Goal: Obtain resource: Download file/media

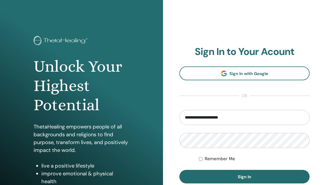
type input "**********"
click at [245, 177] on button "Sign In" at bounding box center [245, 177] width 130 height 14
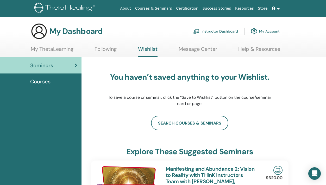
click at [278, 7] on link at bounding box center [276, 9] width 13 height 10
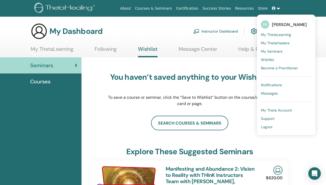
click at [278, 7] on link at bounding box center [276, 9] width 13 height 10
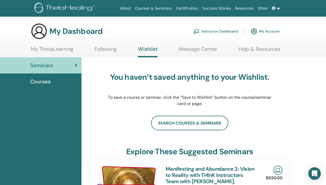
click at [262, 29] on link "My Account" at bounding box center [265, 31] width 29 height 11
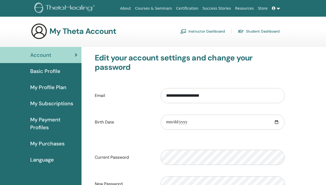
click at [208, 32] on link "Instructor Dashboard" at bounding box center [202, 31] width 45 height 8
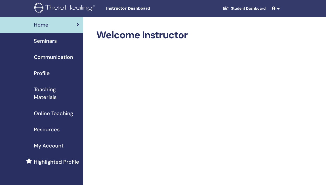
click at [53, 96] on span "Teaching Materials" at bounding box center [56, 94] width 45 height 16
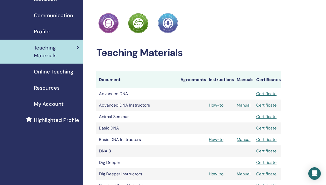
scroll to position [31, 0]
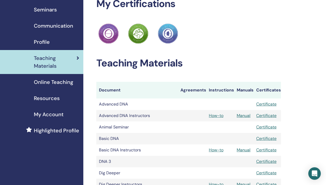
click at [58, 83] on span "Online Teaching" at bounding box center [53, 82] width 39 height 8
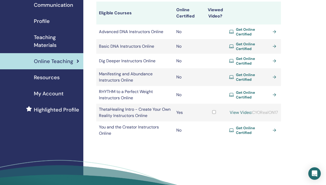
scroll to position [42, 0]
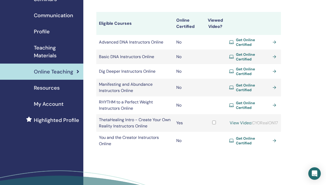
click at [77, 92] on div "Resources" at bounding box center [41, 88] width 75 height 8
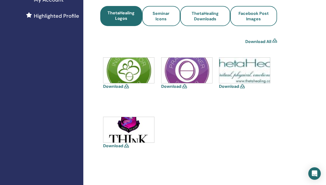
scroll to position [136, 0]
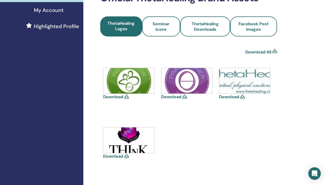
click at [126, 98] on icon at bounding box center [126, 97] width 5 height 4
click at [186, 98] on icon at bounding box center [185, 97] width 5 height 4
click at [181, 84] on img at bounding box center [187, 81] width 51 height 26
click at [232, 97] on link "Download" at bounding box center [229, 96] width 20 height 5
click at [168, 97] on link "Download" at bounding box center [171, 96] width 20 height 5
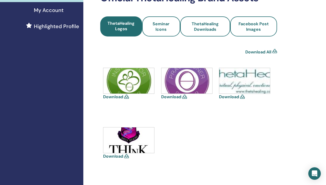
click at [113, 156] on link "Download" at bounding box center [113, 156] width 20 height 5
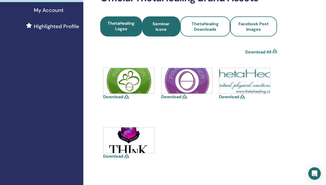
click at [164, 25] on span "Seminar Icons" at bounding box center [161, 26] width 24 height 11
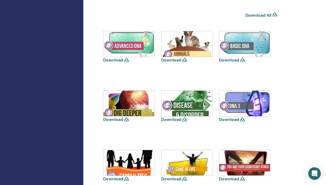
scroll to position [177, 0]
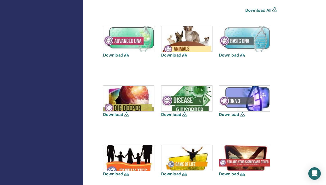
click at [229, 56] on link "Download" at bounding box center [229, 54] width 20 height 5
click at [115, 55] on link "Download" at bounding box center [113, 54] width 20 height 5
click at [113, 115] on link "Download" at bounding box center [113, 114] width 20 height 5
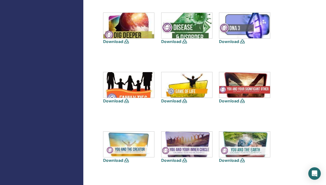
scroll to position [271, 0]
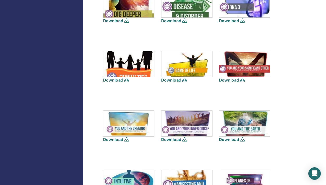
click at [115, 138] on link "Download" at bounding box center [113, 139] width 20 height 5
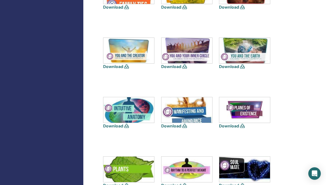
scroll to position [355, 0]
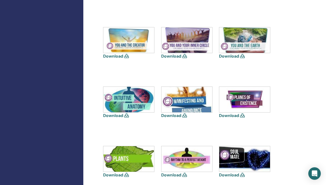
click at [172, 116] on link "Download" at bounding box center [171, 115] width 20 height 5
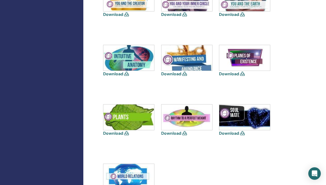
scroll to position [407, 0]
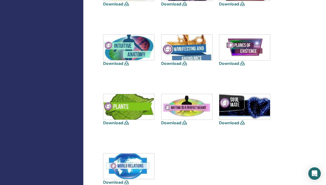
click at [175, 124] on link "Download" at bounding box center [171, 122] width 20 height 5
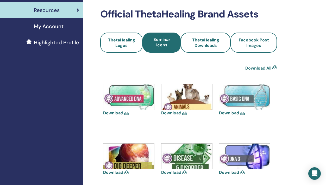
scroll to position [104, 0]
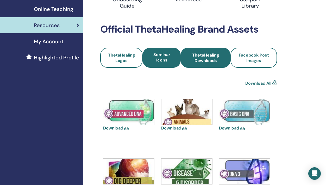
click at [206, 63] on link "ThetaHealing Downloads" at bounding box center [206, 58] width 50 height 20
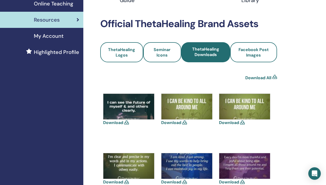
scroll to position [99, 0]
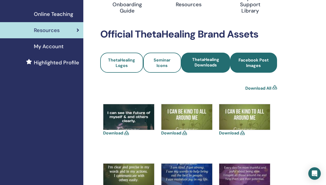
click at [264, 66] on span "Facebook Post Images" at bounding box center [254, 62] width 33 height 11
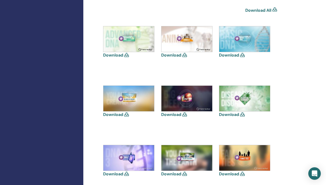
scroll to position [188, 0]
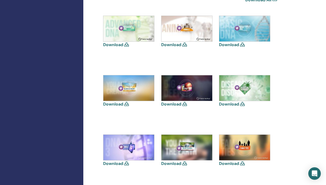
click at [229, 46] on link "Download" at bounding box center [229, 44] width 20 height 5
click at [114, 44] on link "Download" at bounding box center [113, 44] width 20 height 5
click at [172, 105] on link "Download" at bounding box center [171, 103] width 20 height 5
click at [112, 104] on link "Download" at bounding box center [113, 103] width 20 height 5
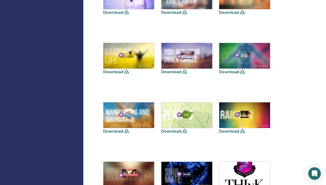
scroll to position [355, 0]
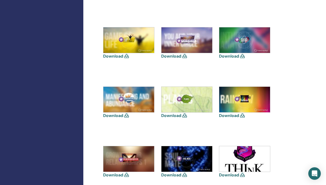
click at [114, 114] on link "Download" at bounding box center [113, 115] width 20 height 5
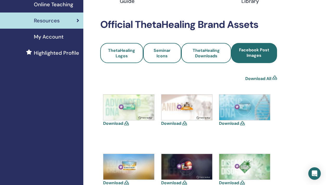
scroll to position [94, 0]
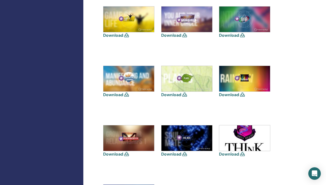
scroll to position [396, 0]
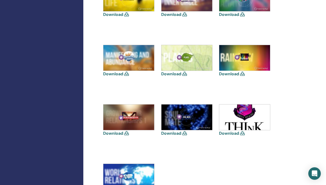
drag, startPoint x: 101, startPoint y: 129, endPoint x: 96, endPoint y: 128, distance: 4.9
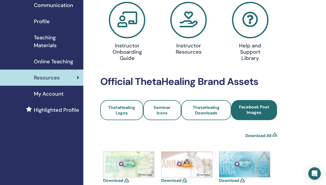
scroll to position [21, 0]
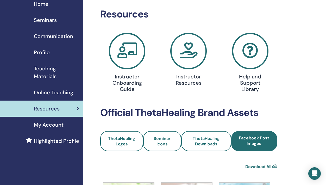
click at [58, 73] on span "Teaching Materials" at bounding box center [56, 73] width 45 height 16
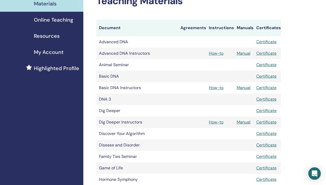
scroll to position [83, 0]
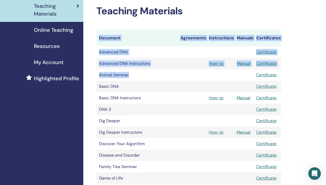
drag, startPoint x: 296, startPoint y: 27, endPoint x: 207, endPoint y: 30, distance: 89.0
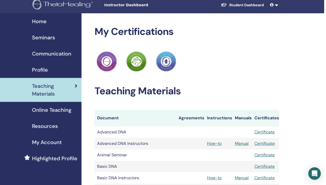
scroll to position [3, 2]
click at [50, 70] on div "Profile" at bounding box center [39, 70] width 75 height 8
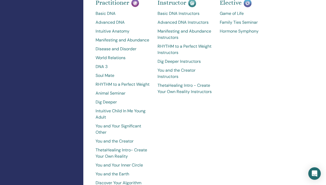
scroll to position [250, 0]
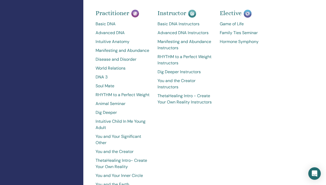
click at [241, 121] on div "Elective Game of Life Family Ties Seminar Hormone Symphony" at bounding box center [247, 115] width 62 height 204
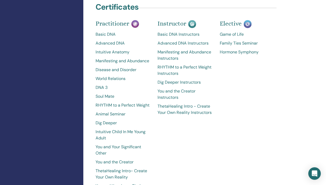
scroll to position [219, 0]
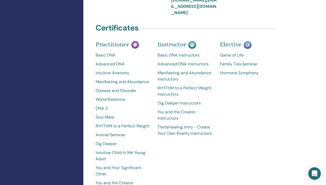
click at [274, 35] on div "Certificates" at bounding box center [189, 28] width 193 height 13
click at [215, 166] on div "Instructor Basic DNA Instructors Advanced DNA Instructors Manifesting and Abund…" at bounding box center [185, 146] width 62 height 204
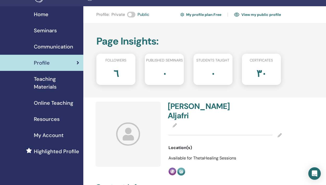
scroll to position [21, 0]
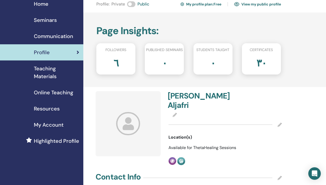
click at [262, 5] on link "View my public profile" at bounding box center [257, 4] width 47 height 8
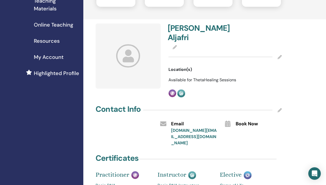
scroll to position [104, 0]
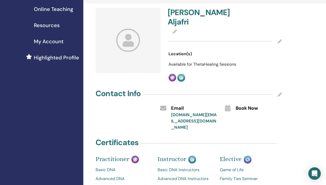
click at [84, 43] on div "Profile : Private Public My profile plan : Free View my public profile Page Ins…" at bounding box center [205, 177] width 245 height 530
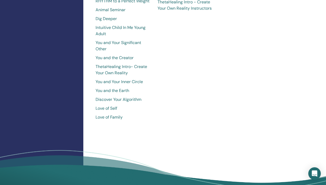
scroll to position [355, 0]
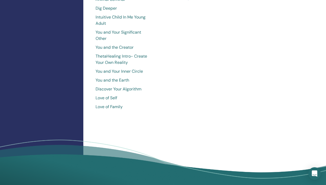
click at [227, 113] on div "Elective Game of Life Family Ties Seminar Hormone Symphony" at bounding box center [247, 11] width 62 height 204
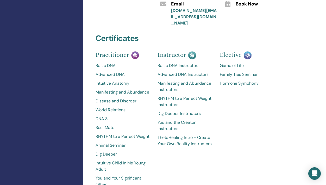
scroll to position [198, 0]
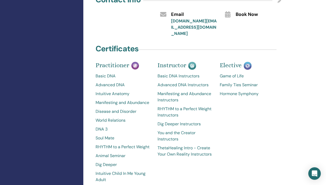
click at [193, 79] on link "Basic DNA Instructors" at bounding box center [185, 76] width 54 height 6
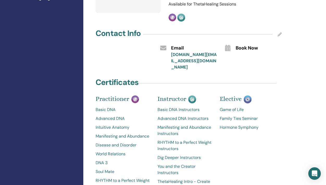
scroll to position [196, 0]
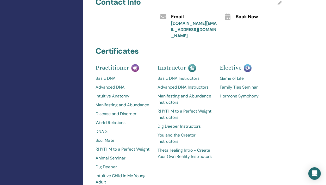
click at [188, 90] on link "Advanced DNA Instructors" at bounding box center [185, 87] width 54 height 6
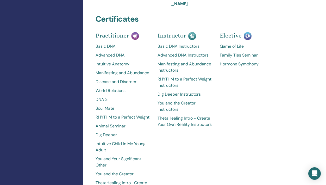
scroll to position [233, 0]
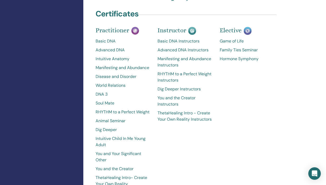
click at [174, 91] on link "Dig Deeper Instructors" at bounding box center [185, 89] width 54 height 6
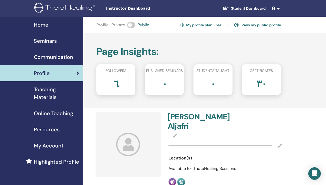
scroll to position [123, 0]
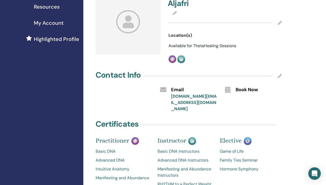
click at [302, 63] on div "Profile : Private Public My profile plan : Free View my public profile Page Ins…" at bounding box center [205, 159] width 245 height 530
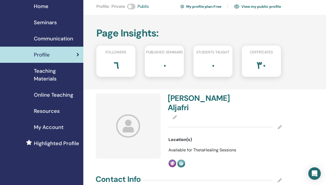
scroll to position [0, 0]
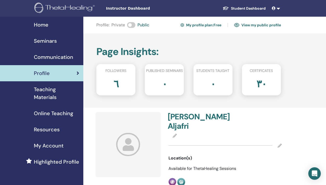
click at [43, 144] on span "My Account" at bounding box center [49, 146] width 30 height 8
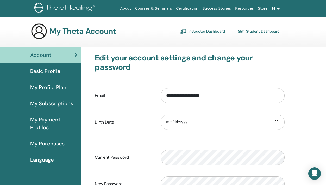
click at [60, 71] on span "Basic Profile" at bounding box center [45, 71] width 30 height 8
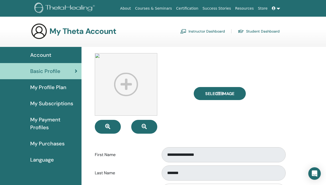
click at [289, 107] on div "Select Image" at bounding box center [239, 93] width 99 height 81
click at [193, 9] on link "Certification" at bounding box center [187, 9] width 26 height 10
click at [261, 31] on link "Student Dashboard" at bounding box center [259, 31] width 42 height 8
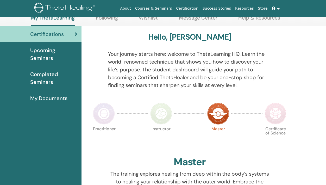
scroll to position [10, 0]
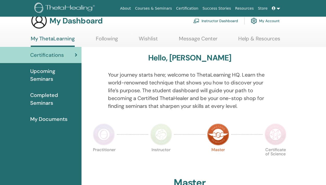
click at [51, 118] on span "My Documents" at bounding box center [48, 119] width 37 height 8
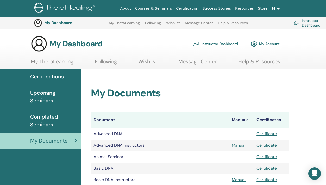
scroll to position [73, 0]
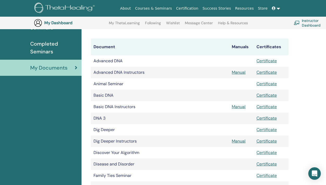
click at [268, 105] on link "Certificate" at bounding box center [267, 106] width 20 height 5
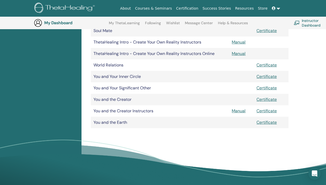
scroll to position [323, 0]
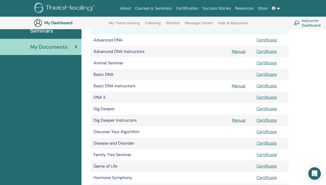
scroll to position [104, 0]
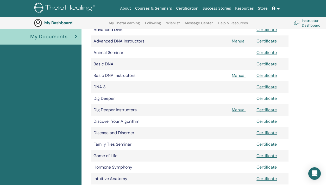
click at [267, 131] on link "Certificate" at bounding box center [267, 132] width 20 height 5
click at [264, 86] on link "Certificate" at bounding box center [267, 86] width 20 height 5
